Goal: Communication & Community: Answer question/provide support

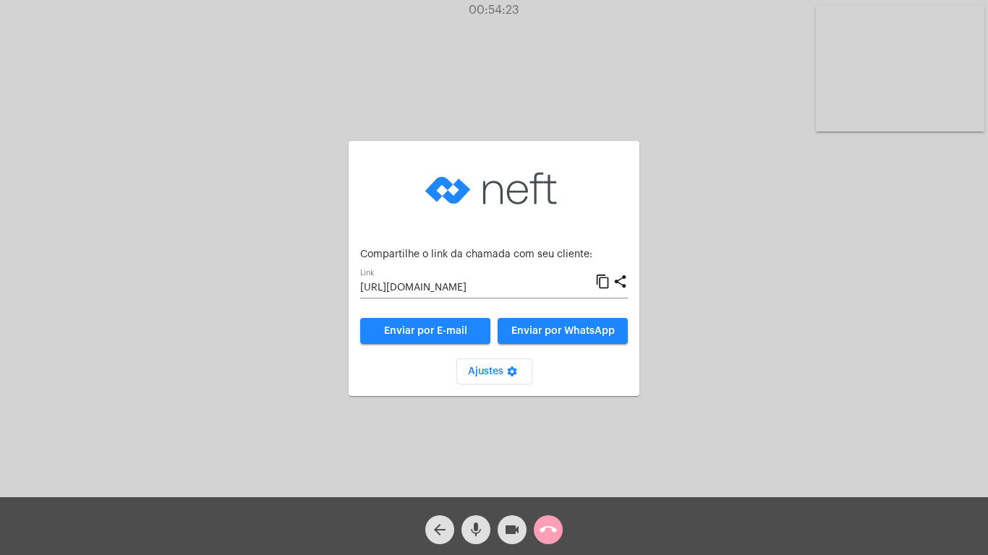
click at [547, 532] on mat-icon "call_end" at bounding box center [547, 529] width 17 height 17
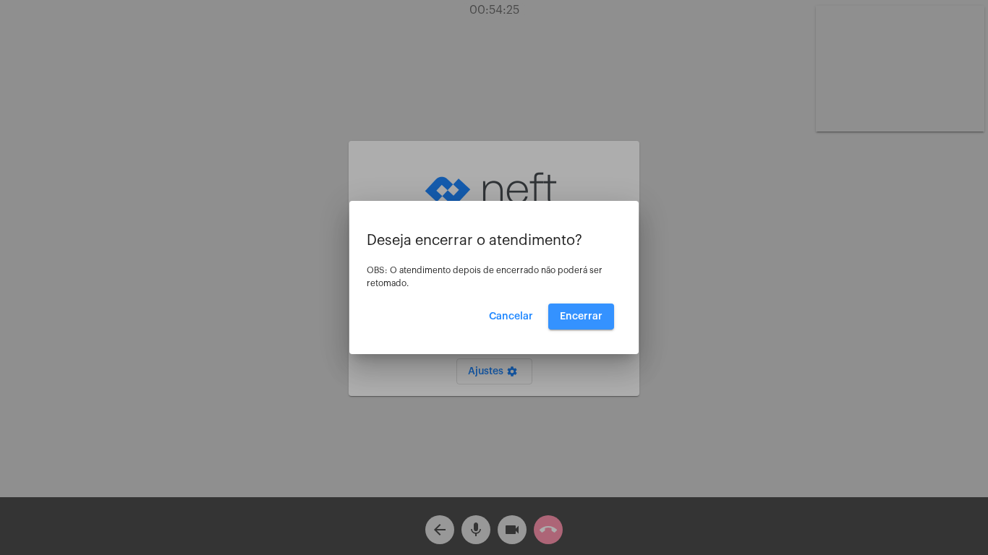
click at [576, 309] on button "Encerrar" at bounding box center [581, 317] width 66 height 26
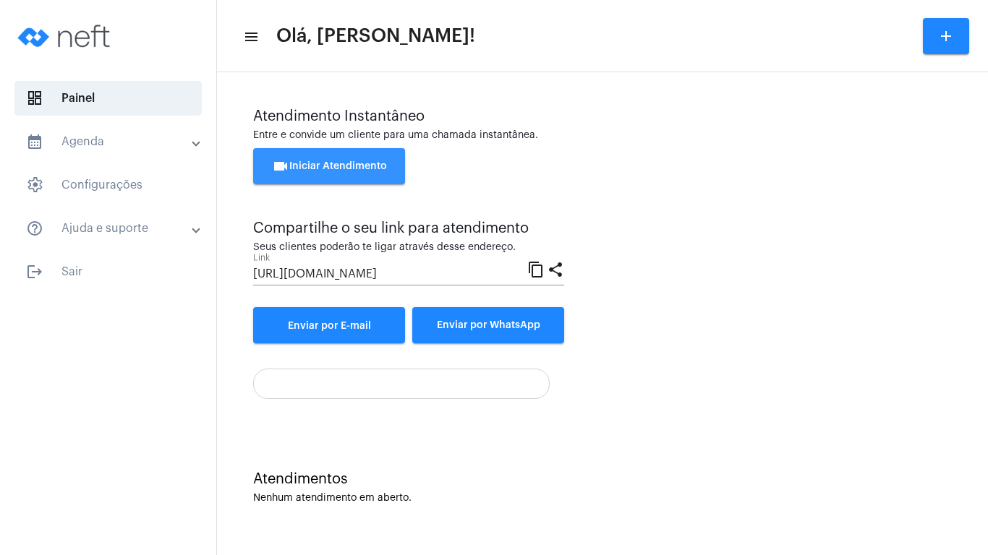
click at [315, 161] on span "videocam Iniciar Atendimento" at bounding box center [329, 166] width 115 height 10
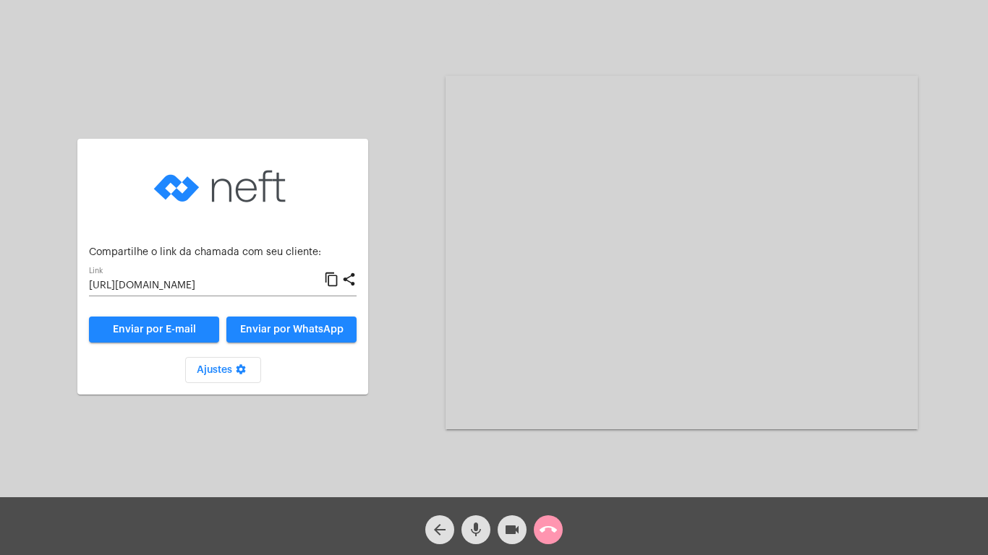
click at [329, 281] on mat-icon "content_copy" at bounding box center [331, 279] width 15 height 17
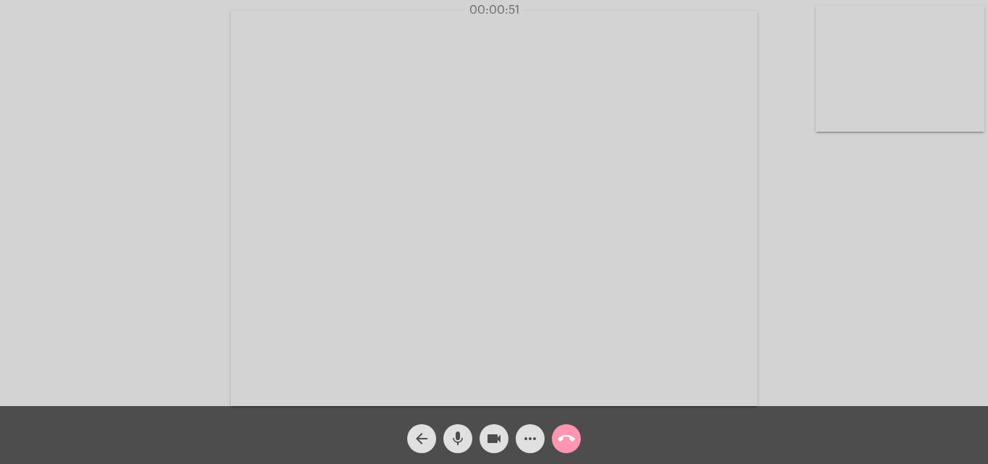
click at [819, 257] on div "Acessando Câmera e Microfone..." at bounding box center [493, 207] width 985 height 406
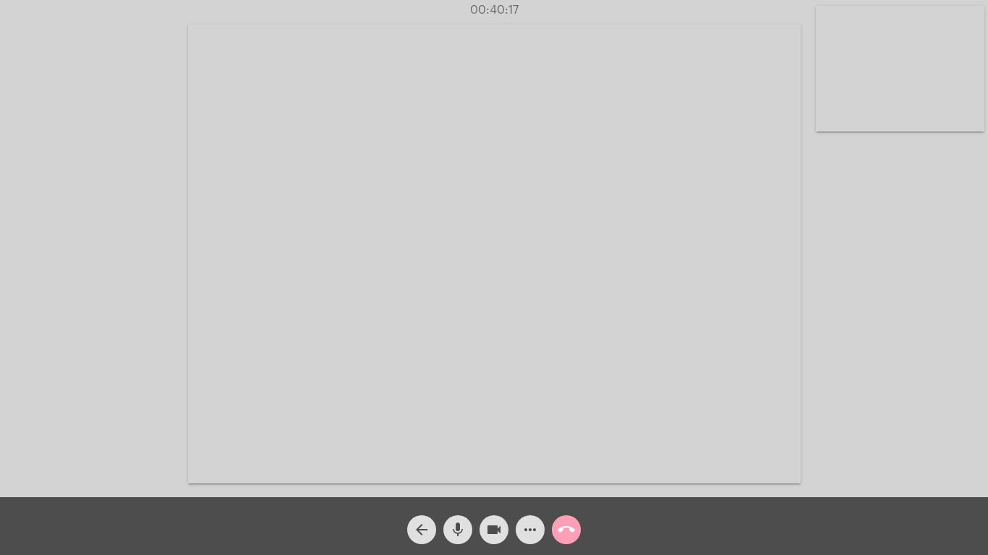
click at [565, 521] on span "call_end" at bounding box center [566, 530] width 17 height 29
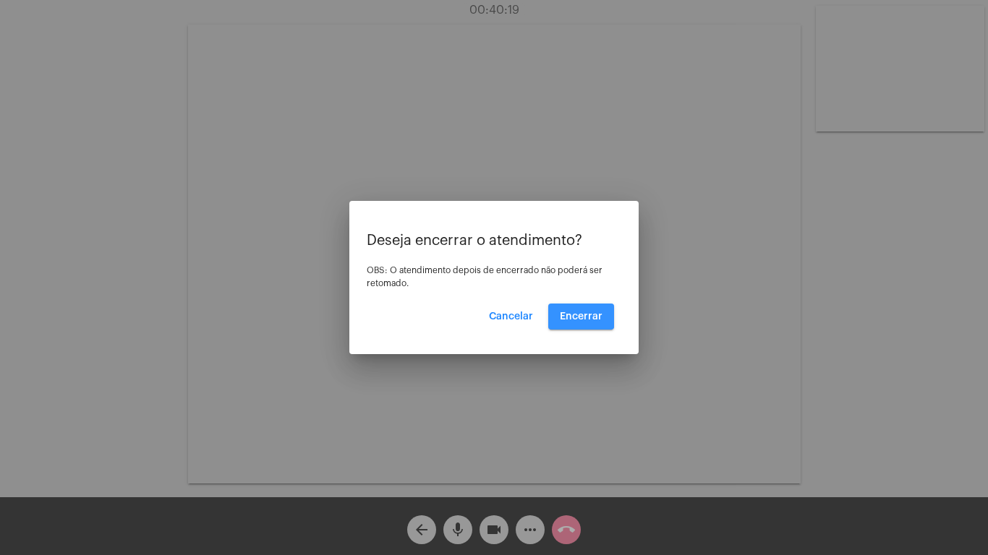
click at [576, 314] on span "Encerrar" at bounding box center [581, 317] width 43 height 10
